Goal: Find specific page/section: Find specific page/section

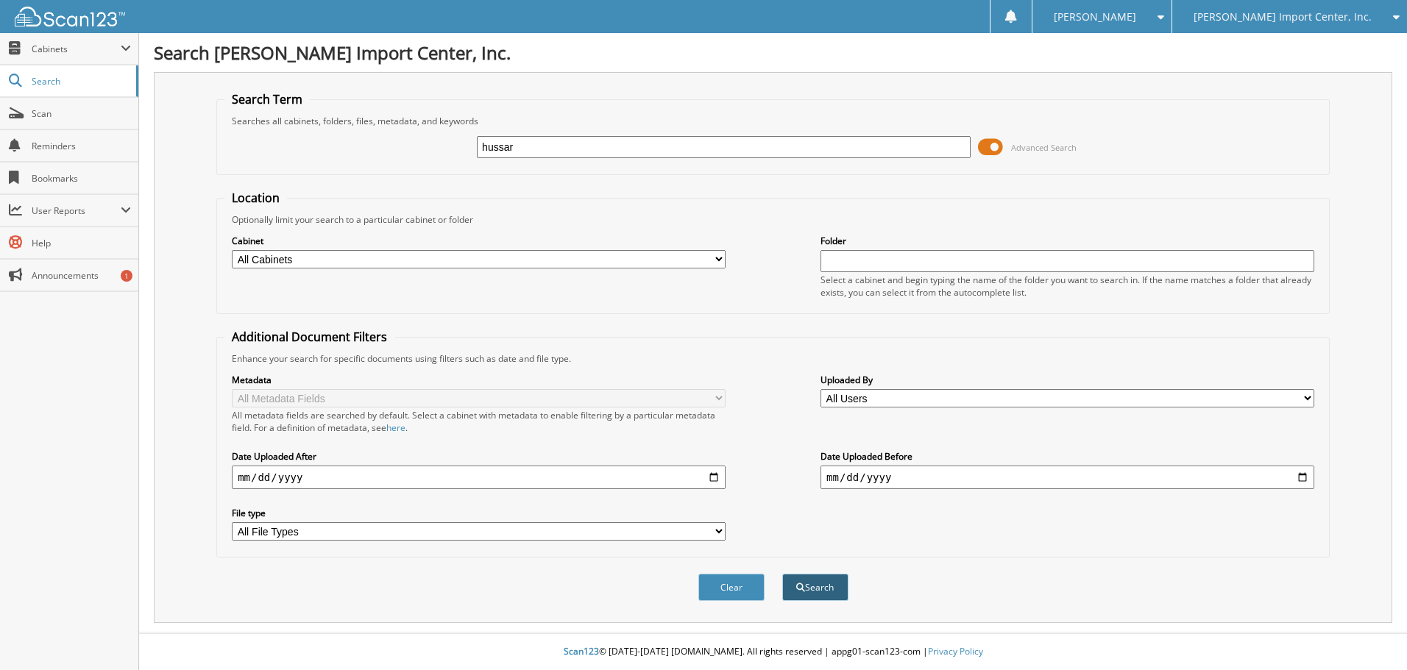
type input "hussar"
click at [814, 586] on button "Search" at bounding box center [815, 587] width 66 height 27
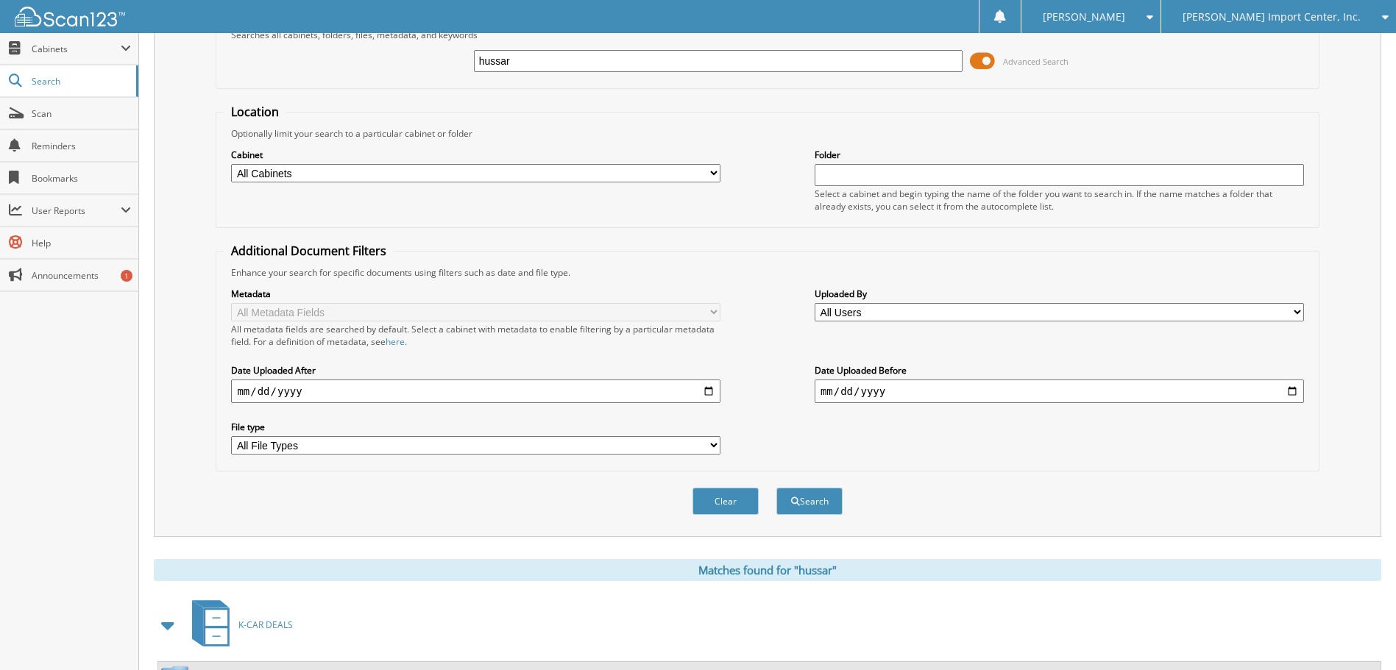
scroll to position [353, 0]
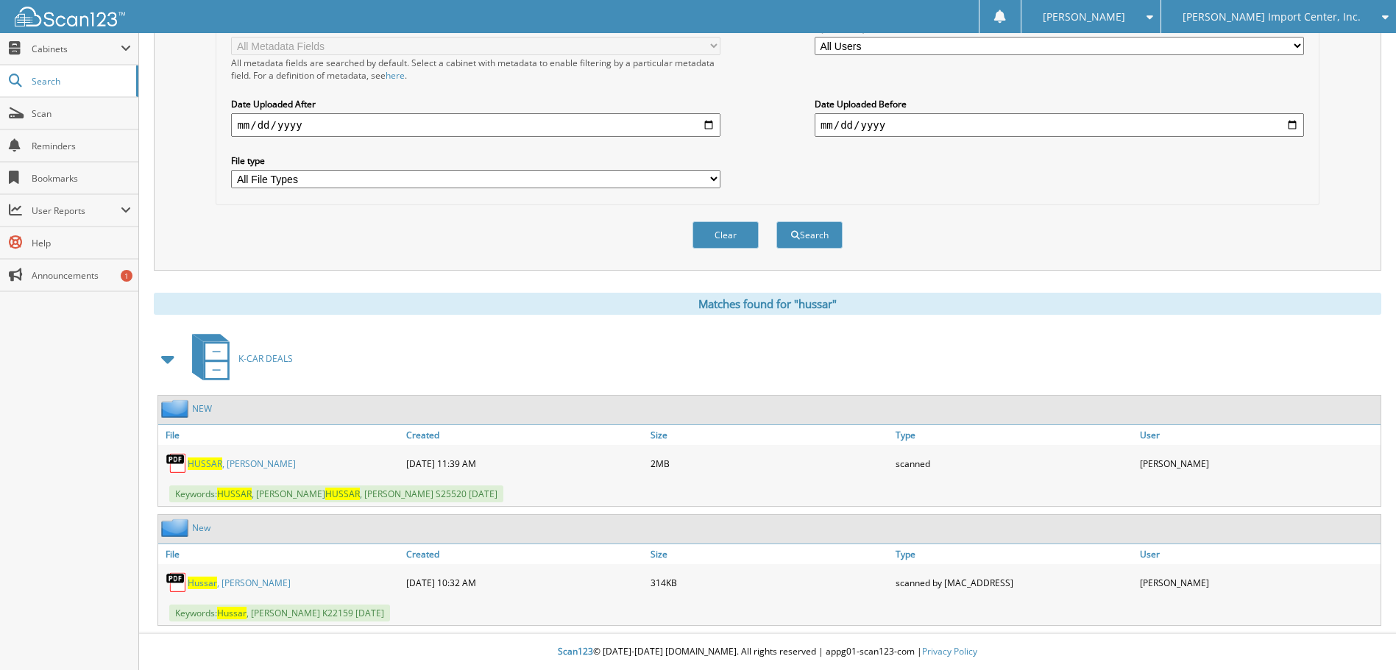
click at [247, 461] on link "[PERSON_NAME]" at bounding box center [242, 464] width 108 height 13
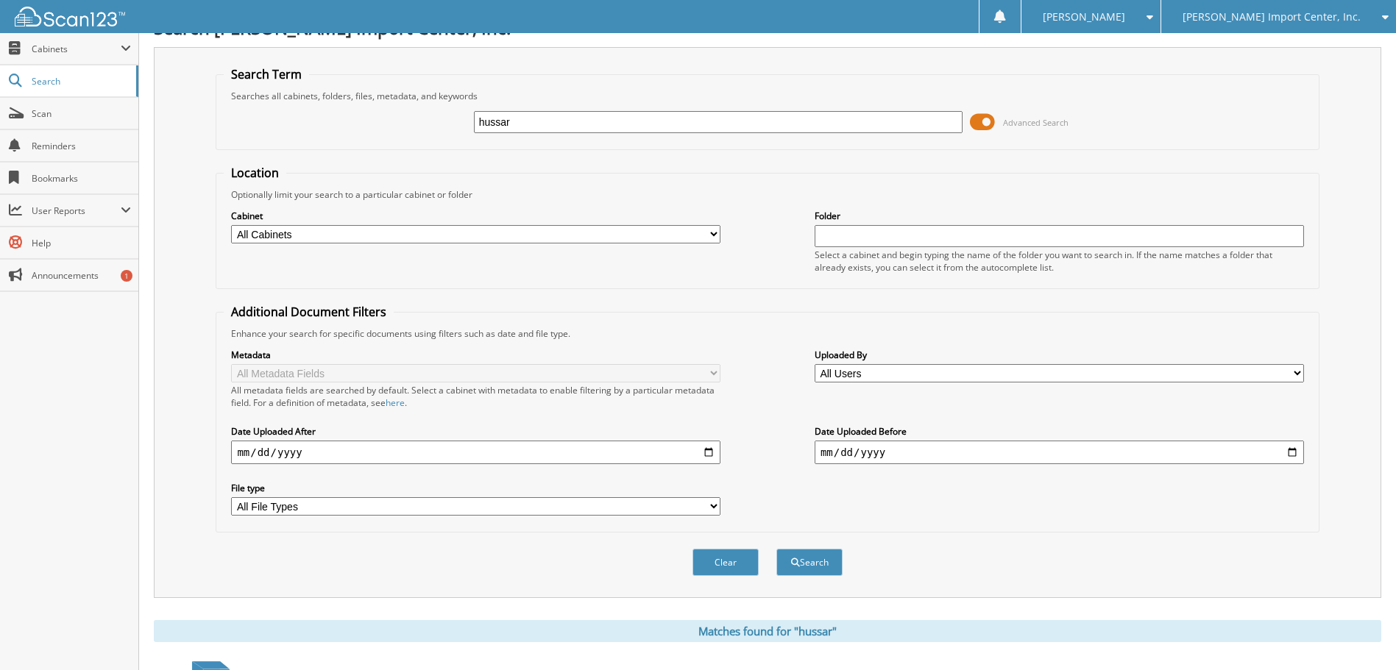
scroll to position [0, 0]
